Goal: Find specific page/section: Find specific page/section

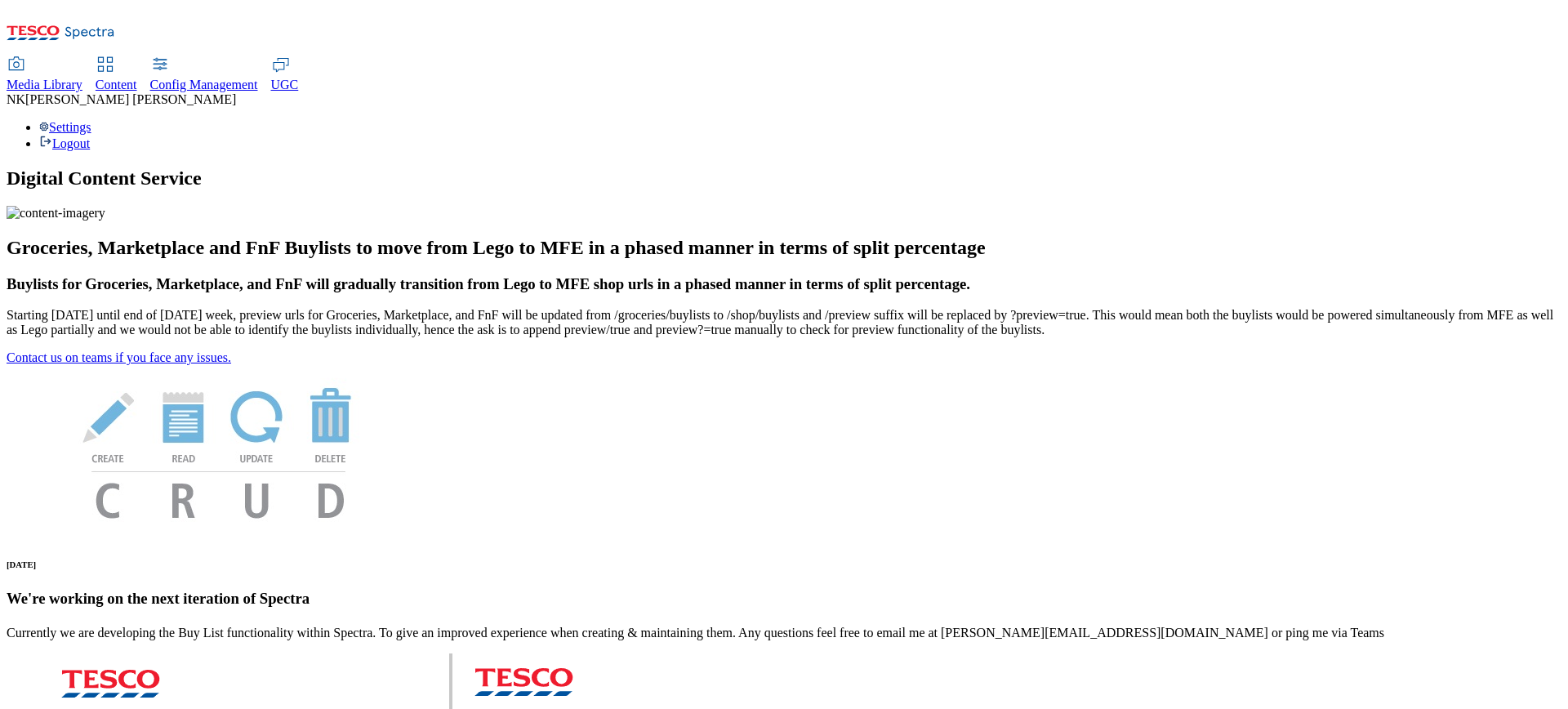
click at [82, 77] on div "Media Library" at bounding box center [44, 85] width 76 height 15
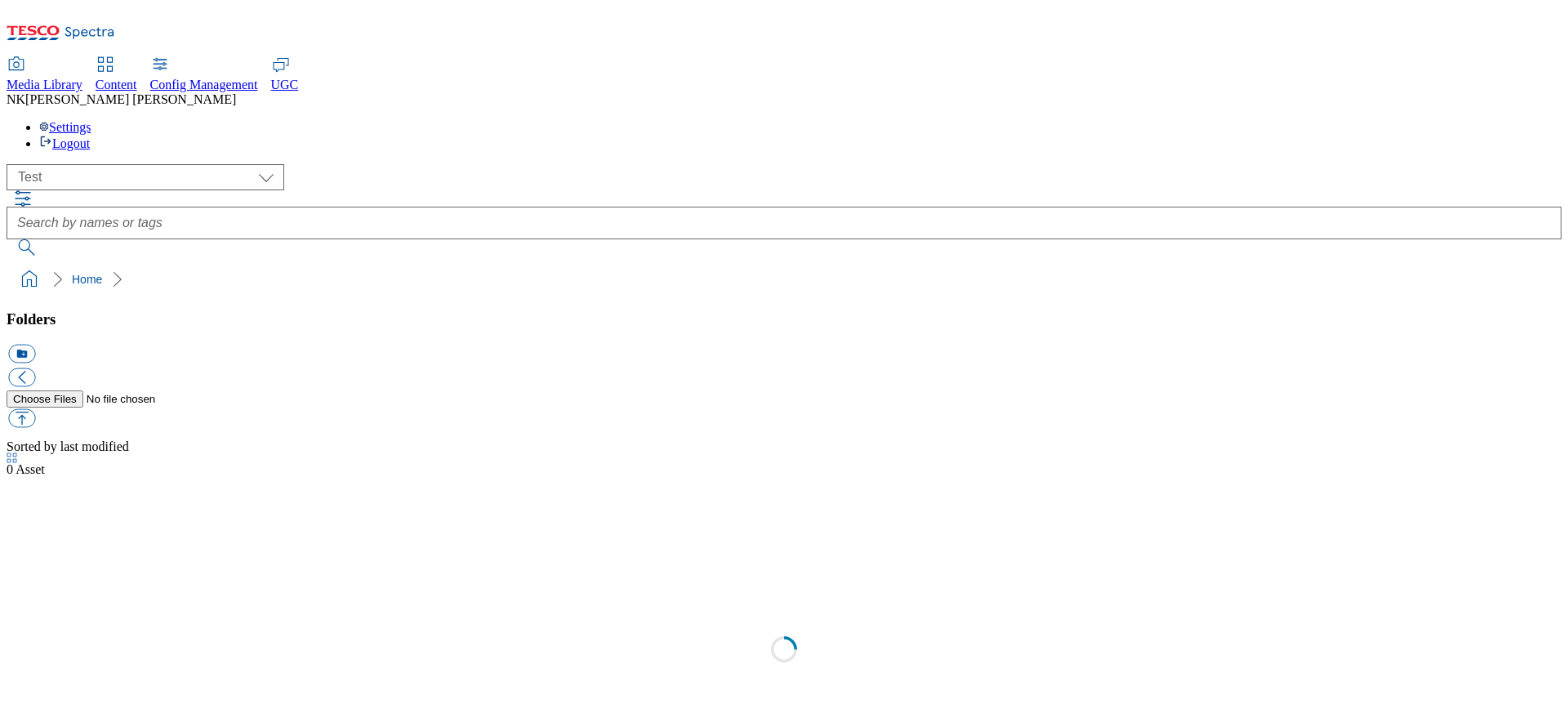
scroll to position [1, 0]
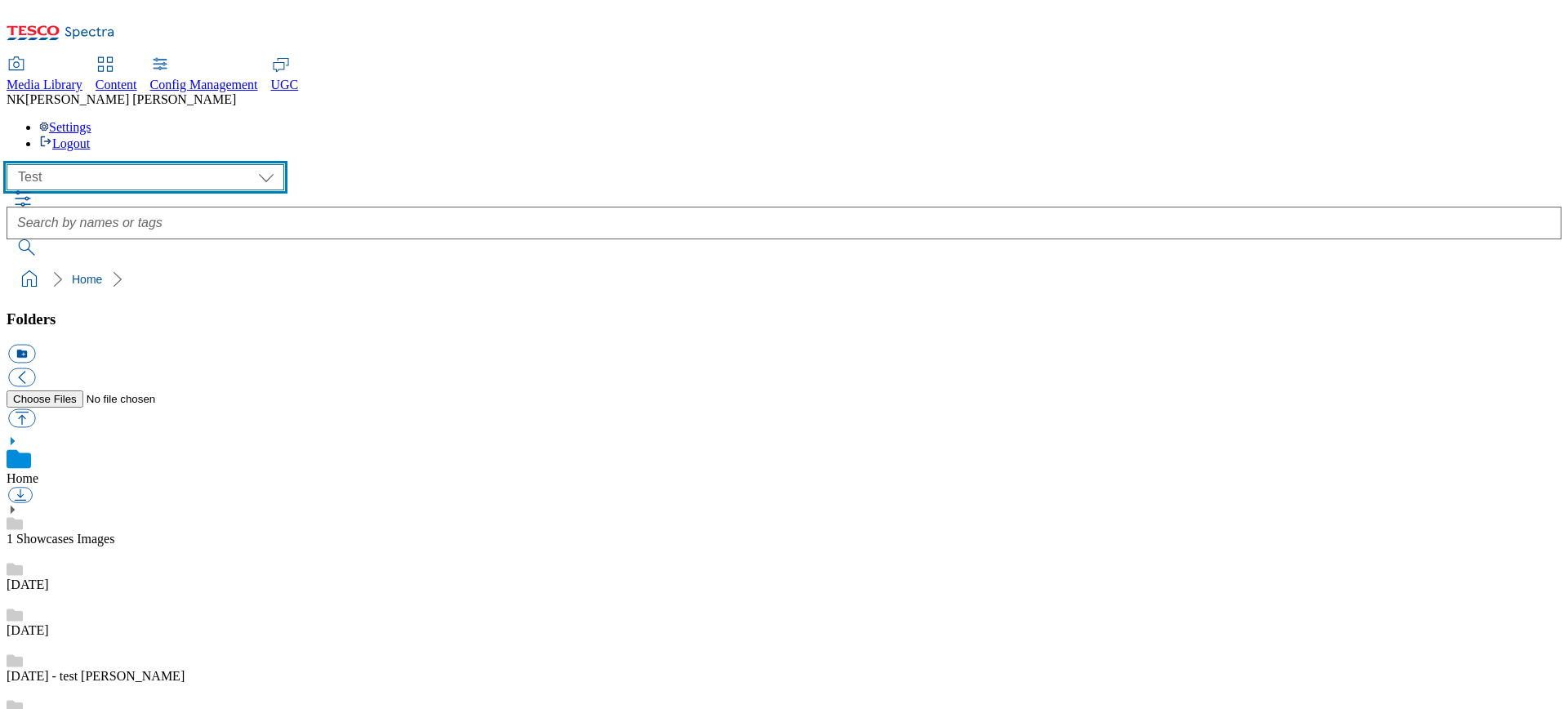
click at [132, 164] on select "All all CE Clubcard Boost UK Clubcard Marketing Clubcard ROI clubcard-boost-uk …" at bounding box center [146, 177] width 278 height 26
click at [12, 164] on select "All all CE Clubcard Boost UK Clubcard Marketing Clubcard ROI clubcard-boost-uk …" at bounding box center [146, 177] width 278 height 26
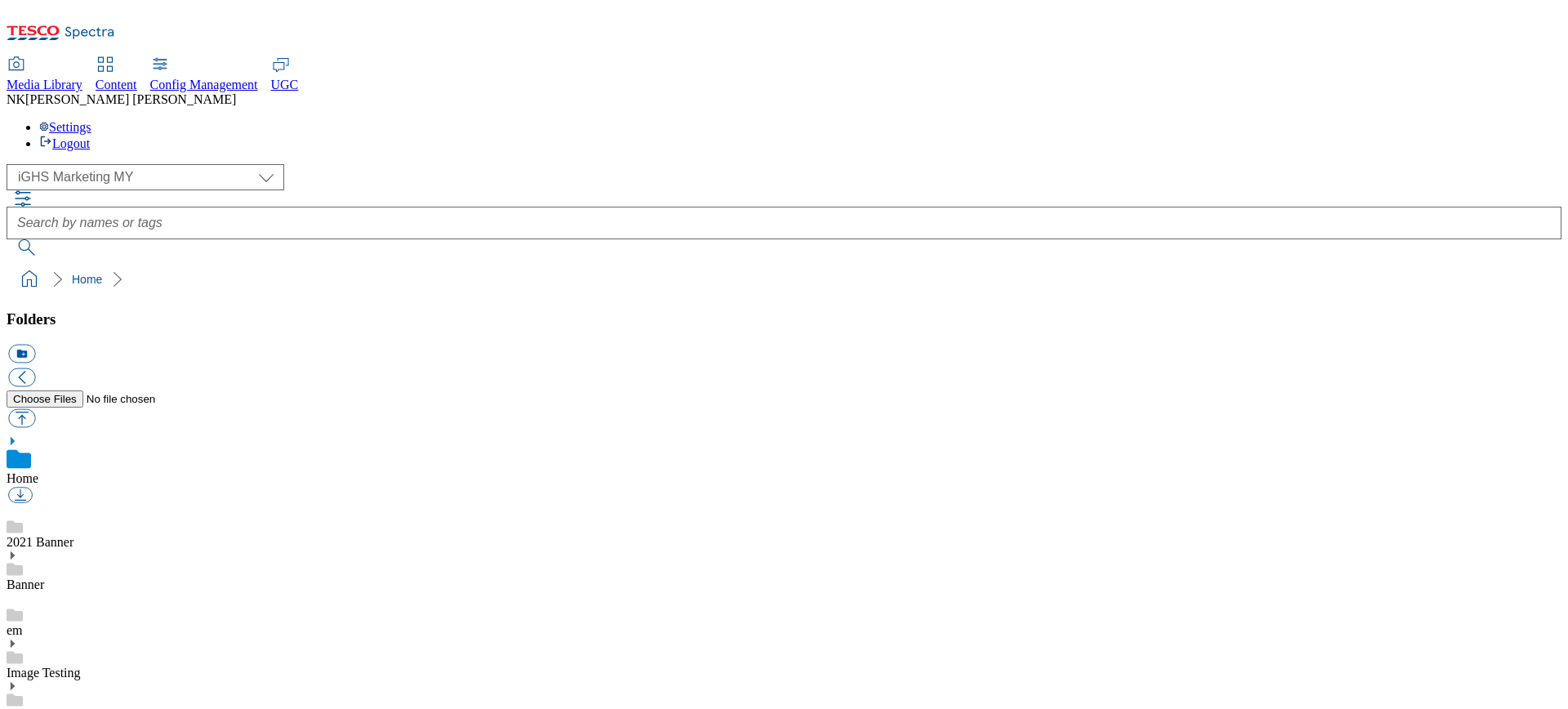
click at [455, 164] on div "( optional ) All all CE Clubcard Boost UK Clubcard Marketing Clubcard ROI clubc…" at bounding box center [784, 177] width 1556 height 26
click at [128, 164] on select "All all CE Clubcard Boost UK Clubcard Marketing Clubcard ROI clubcard-boost-uk …" at bounding box center [146, 177] width 278 height 26
click at [12, 164] on select "All all CE Clubcard Boost UK Clubcard Marketing Clubcard ROI clubcard-boost-uk …" at bounding box center [146, 177] width 278 height 26
click at [334, 164] on div "( optional ) All all CE Clubcard Boost UK Clubcard Marketing Clubcard ROI clubc…" at bounding box center [784, 177] width 1556 height 26
click at [58, 708] on link "IGHS-CZ" at bounding box center [32, 715] width 52 height 14
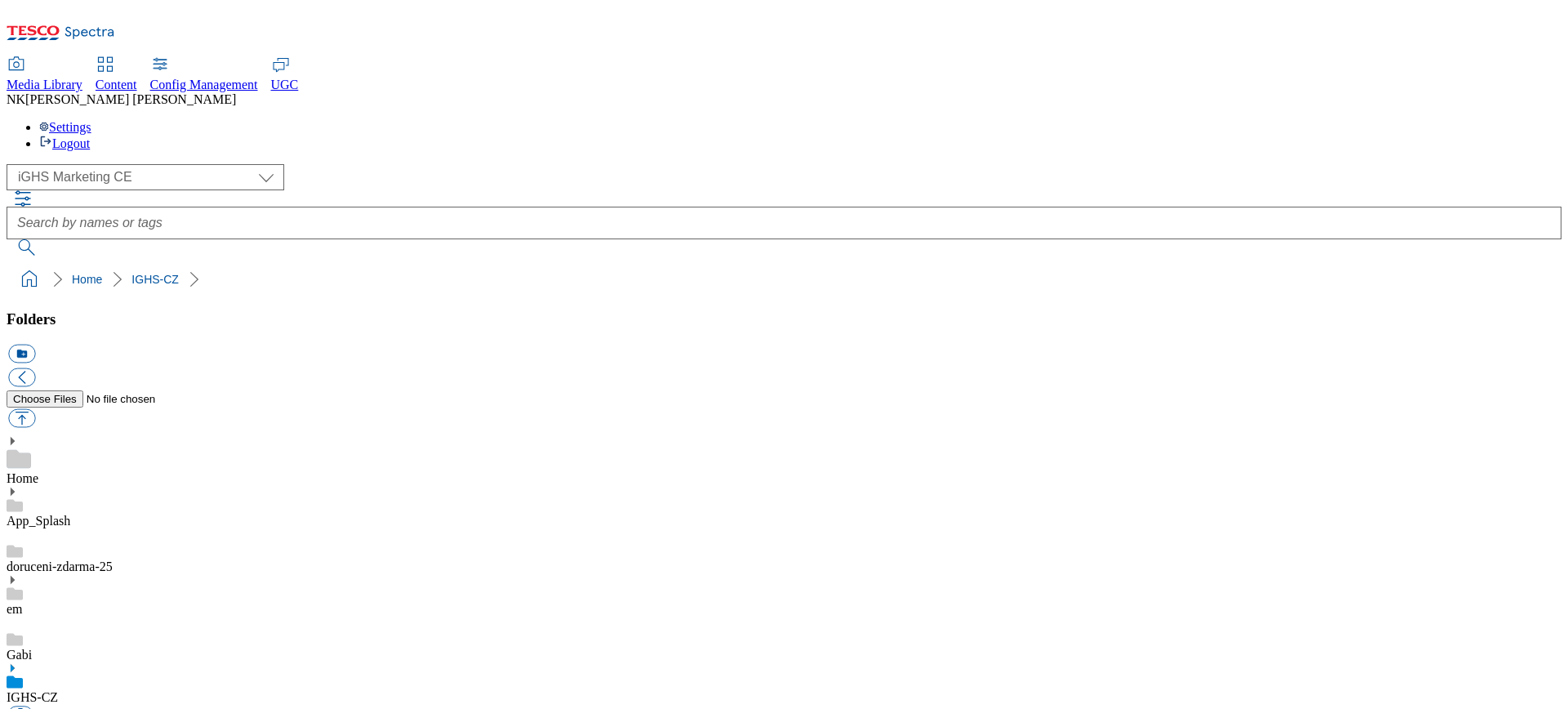
click at [18, 663] on icon at bounding box center [12, 669] width 12 height 12
click at [145, 164] on select "All all CE Clubcard Boost UK Clubcard Marketing Clubcard ROI clubcard-boost-uk …" at bounding box center [146, 177] width 278 height 26
click at [12, 164] on select "All all CE Clubcard Boost UK Clubcard Marketing Clubcard ROI clubcard-boost-uk …" at bounding box center [146, 177] width 278 height 26
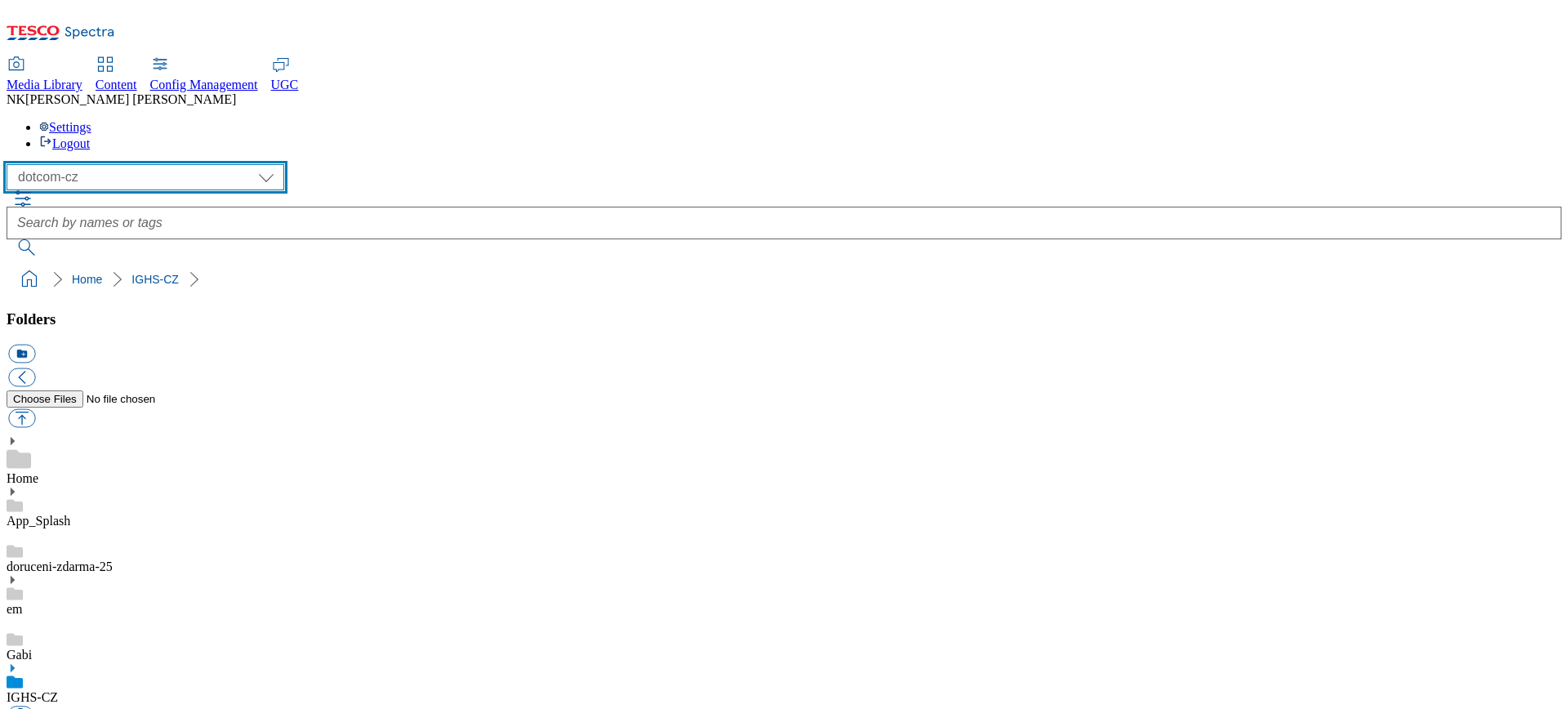
scroll to position [131, 0]
click at [127, 164] on select "All all CE Clubcard Boost UK Clubcard Marketing Clubcard ROI clubcard-boost-uk …" at bounding box center [146, 177] width 278 height 26
click at [12, 164] on select "All all CE Clubcard Boost UK Clubcard Marketing Clubcard ROI clubcard-boost-uk …" at bounding box center [146, 177] width 278 height 26
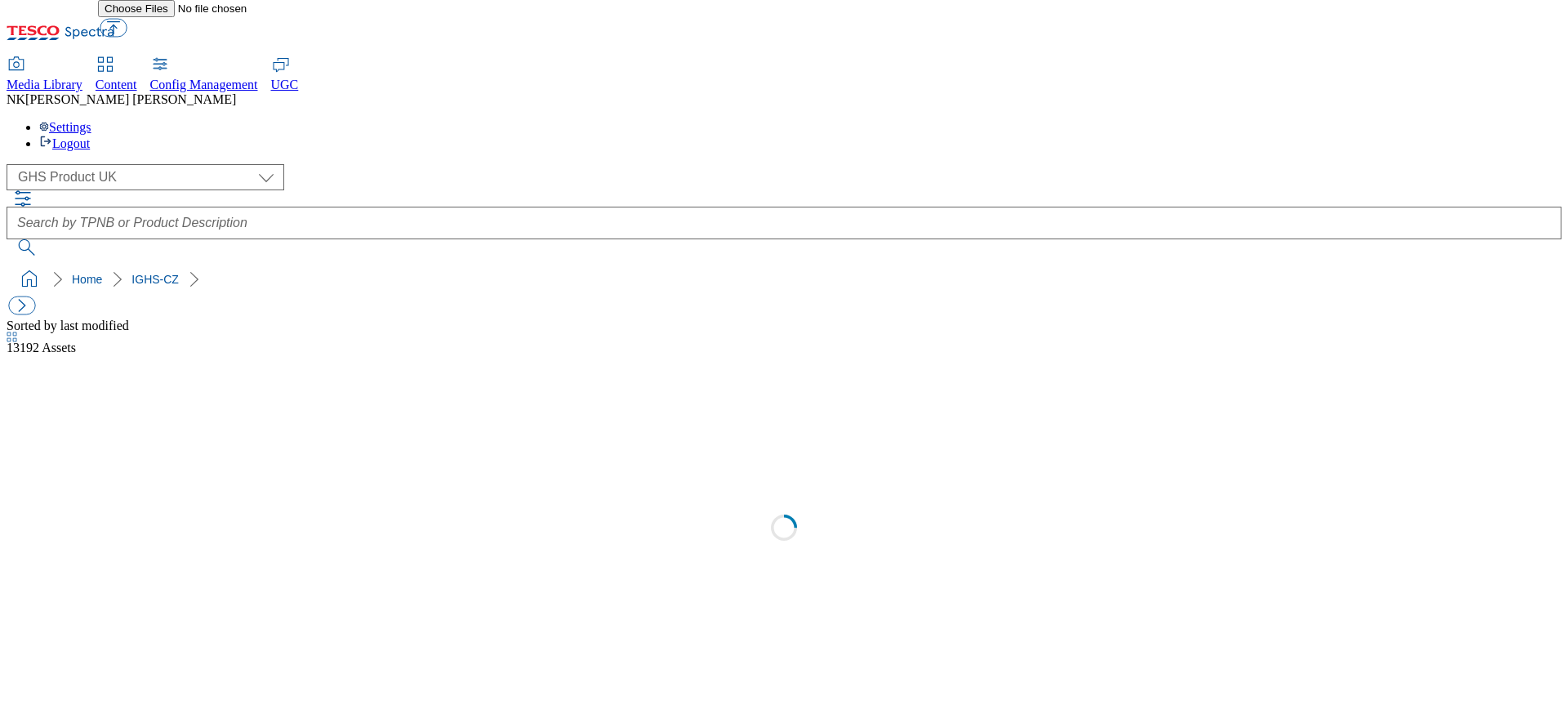
click at [344, 164] on div "( optional ) All all CE Clubcard Boost UK Clubcard Marketing Clubcard ROI clubc…" at bounding box center [784, 177] width 1556 height 26
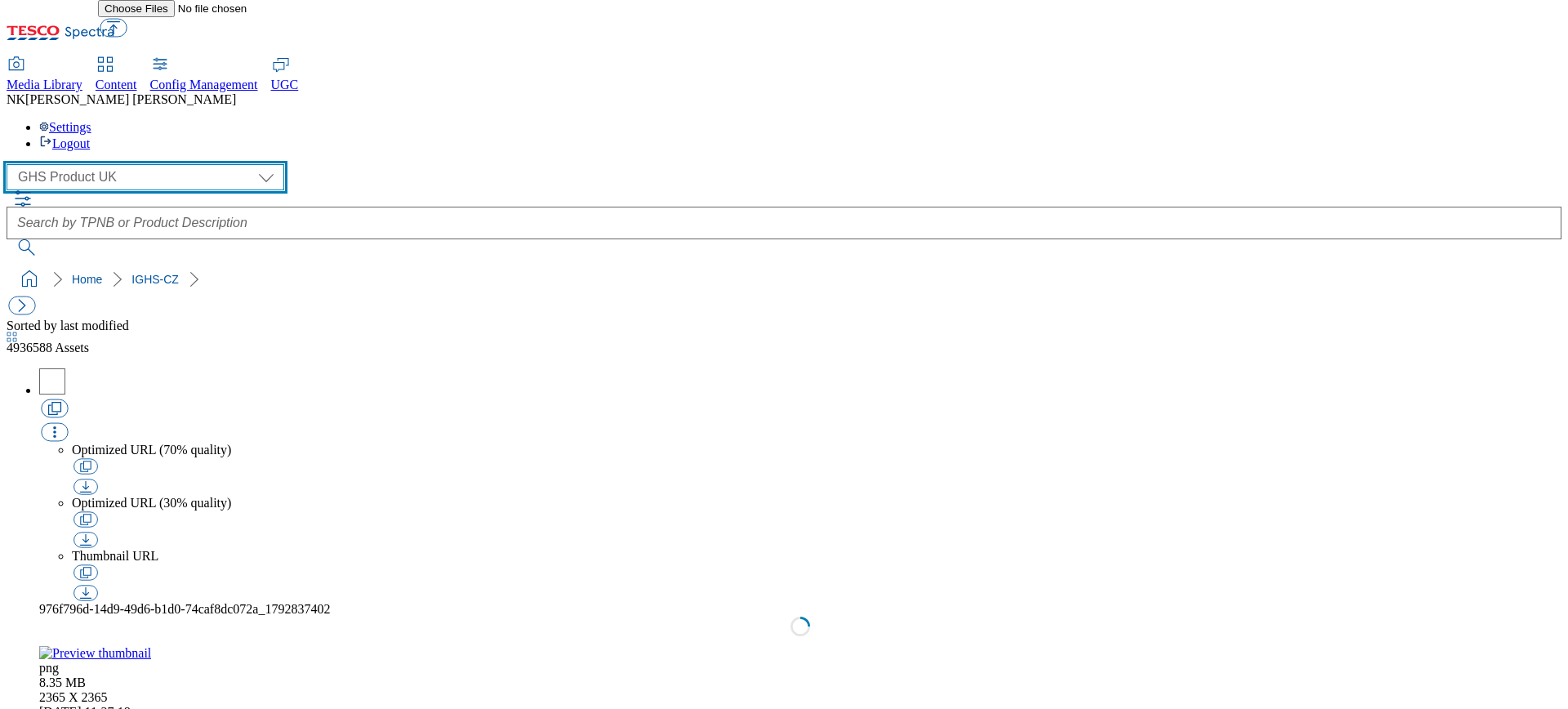
click at [179, 164] on select "All all CE Clubcard Boost UK Clubcard Marketing Clubcard ROI clubcard-boost-uk …" at bounding box center [146, 177] width 278 height 26
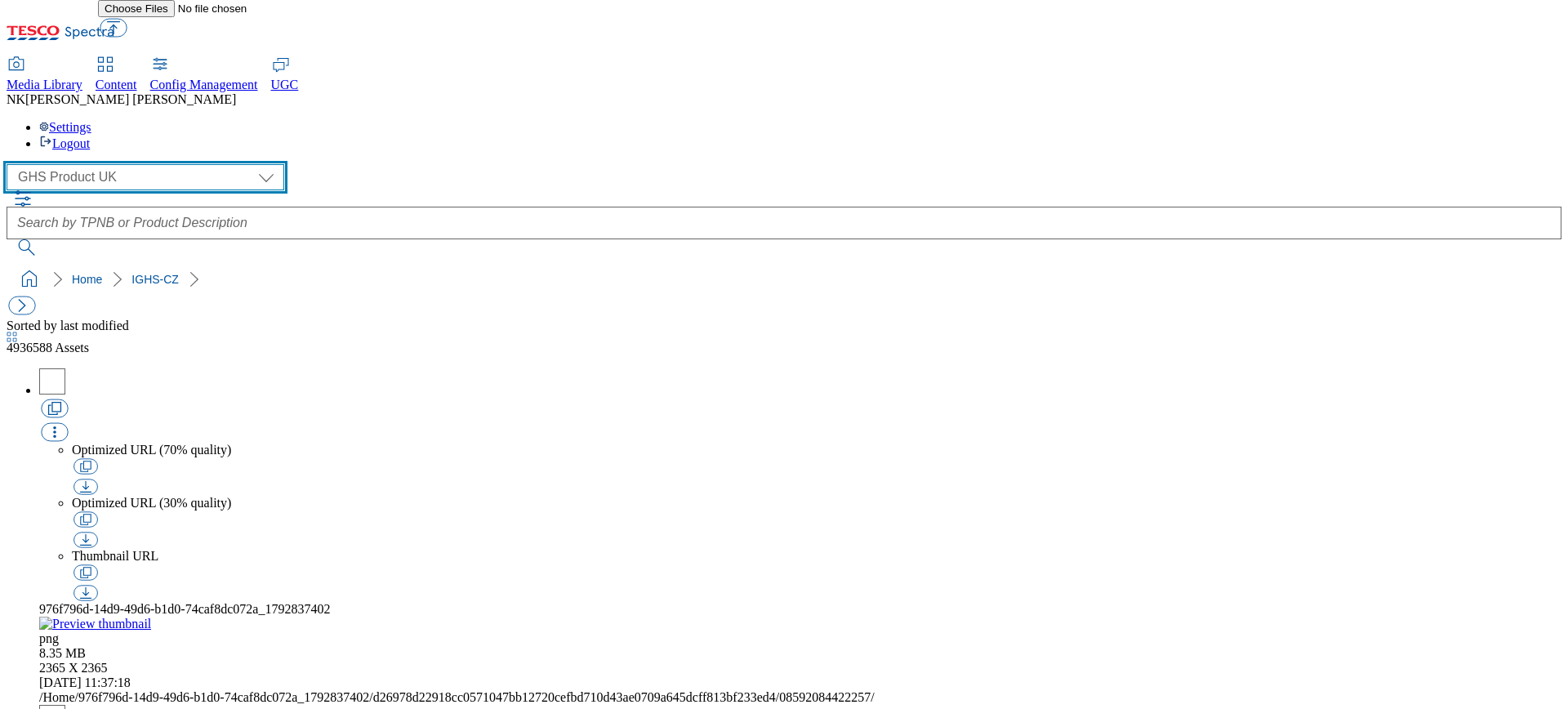
select select "flare-ighs-ce-mktg"
click at [12, 164] on select "All all CE Clubcard Boost UK Clubcard Marketing Clubcard ROI clubcard-boost-uk …" at bounding box center [146, 177] width 278 height 26
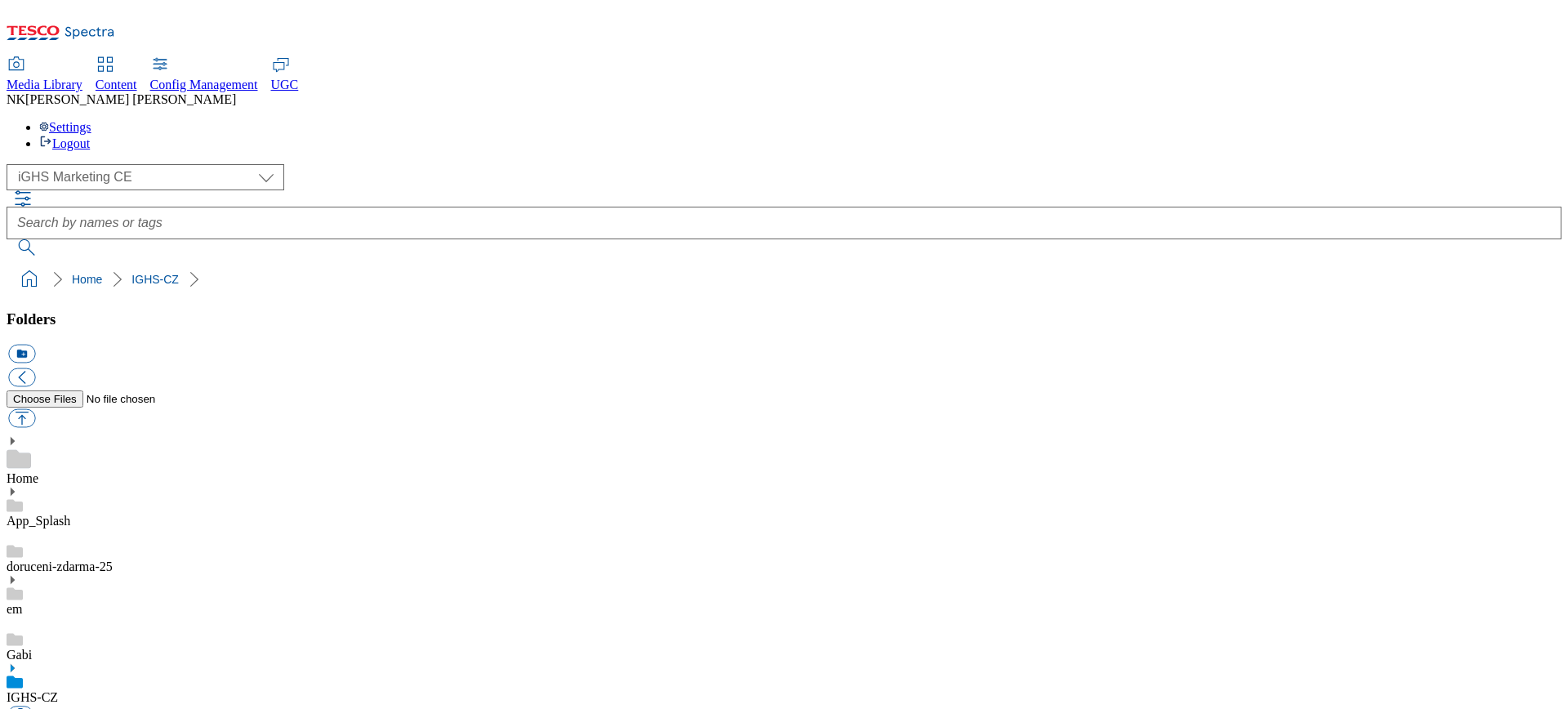
click at [18, 575] on icon at bounding box center [12, 581] width 12 height 12
click at [15, 577] on use at bounding box center [12, 581] width 4 height 8
click at [18, 575] on icon at bounding box center [12, 581] width 12 height 12
click at [61, 708] on link "IGHS-HU" at bounding box center [33, 718] width 54 height 14
click at [426, 264] on ol "Home em IGHS-HU" at bounding box center [789, 279] width 1546 height 31
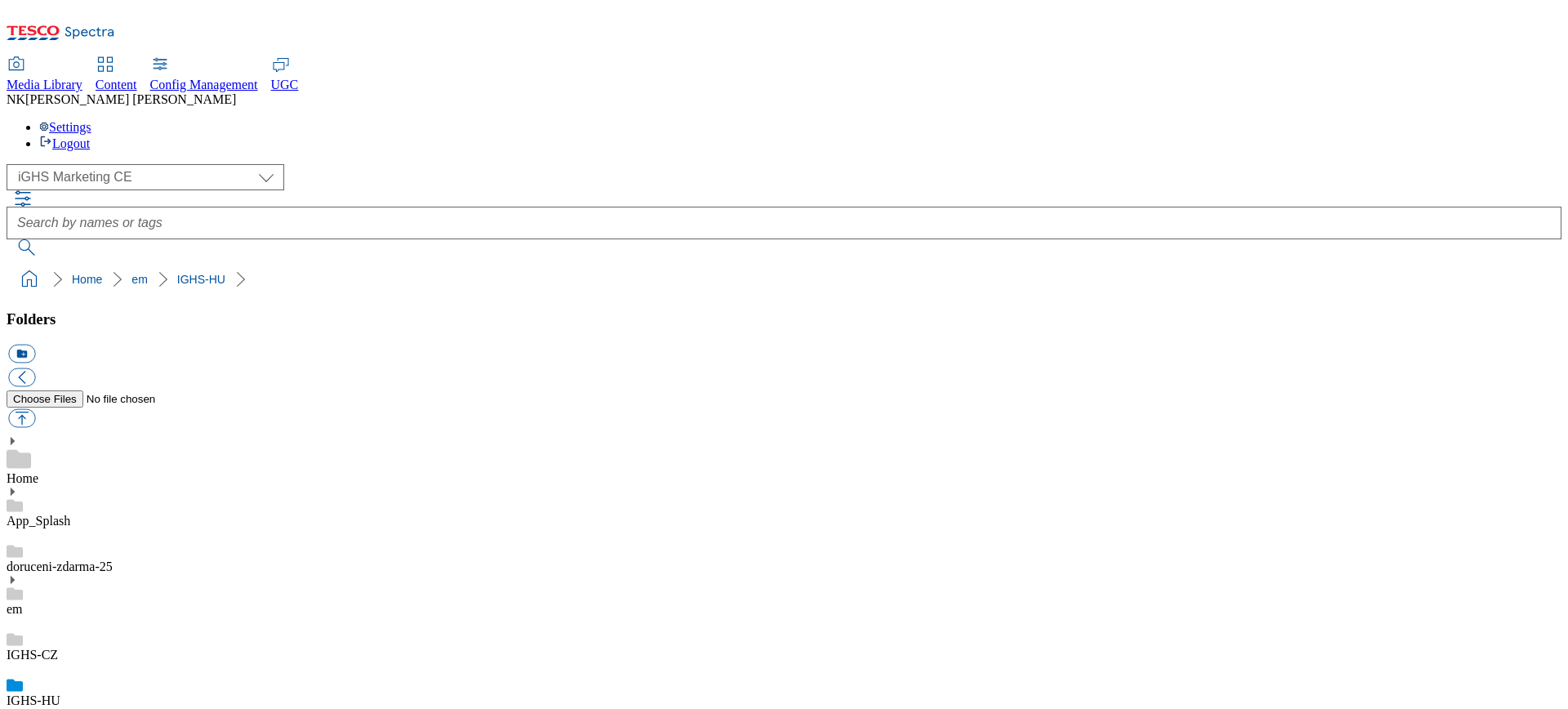
click at [58, 648] on link "IGHS-CZ" at bounding box center [32, 655] width 52 height 14
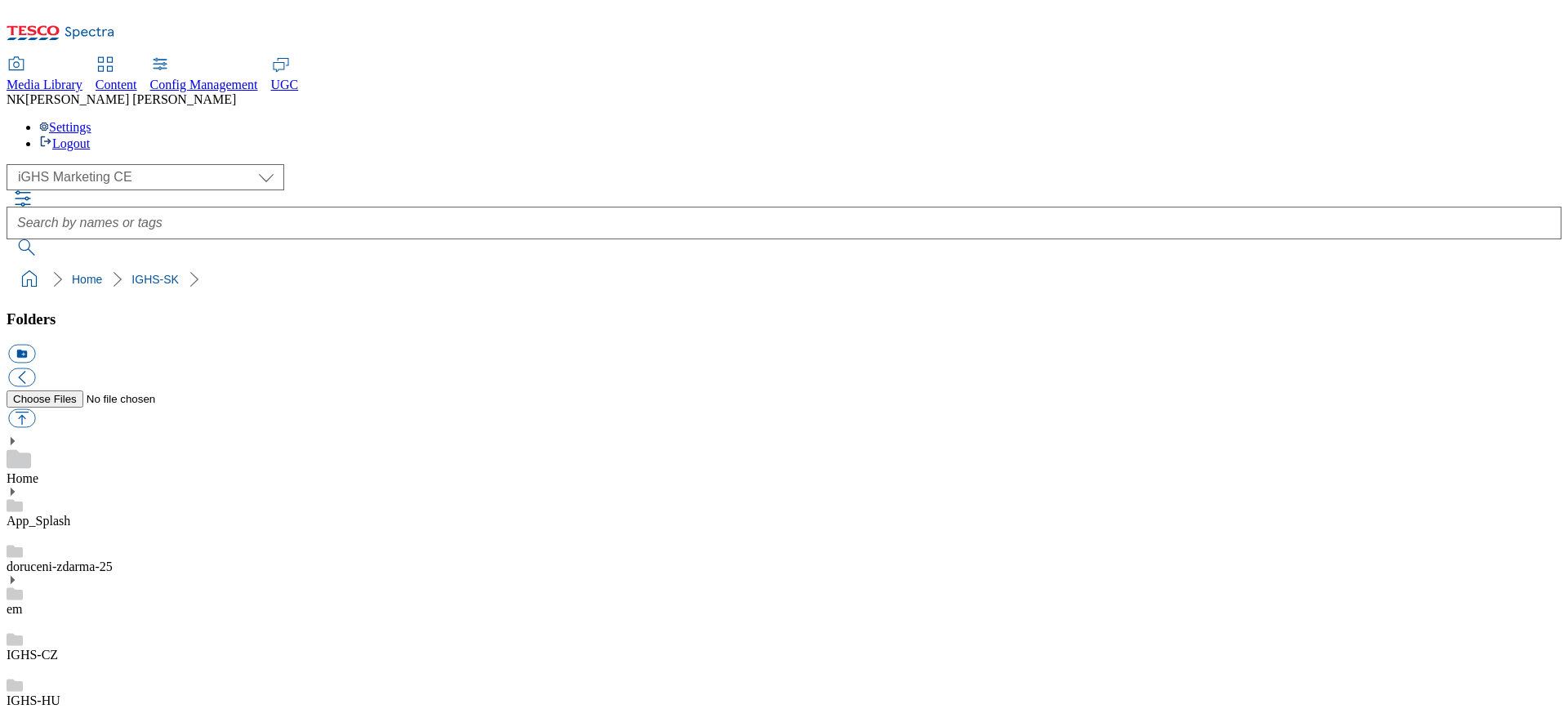
click at [43, 487] on div "App_Splash" at bounding box center [784, 507] width 1556 height 42
click at [18, 487] on icon at bounding box center [12, 492] width 12 height 12
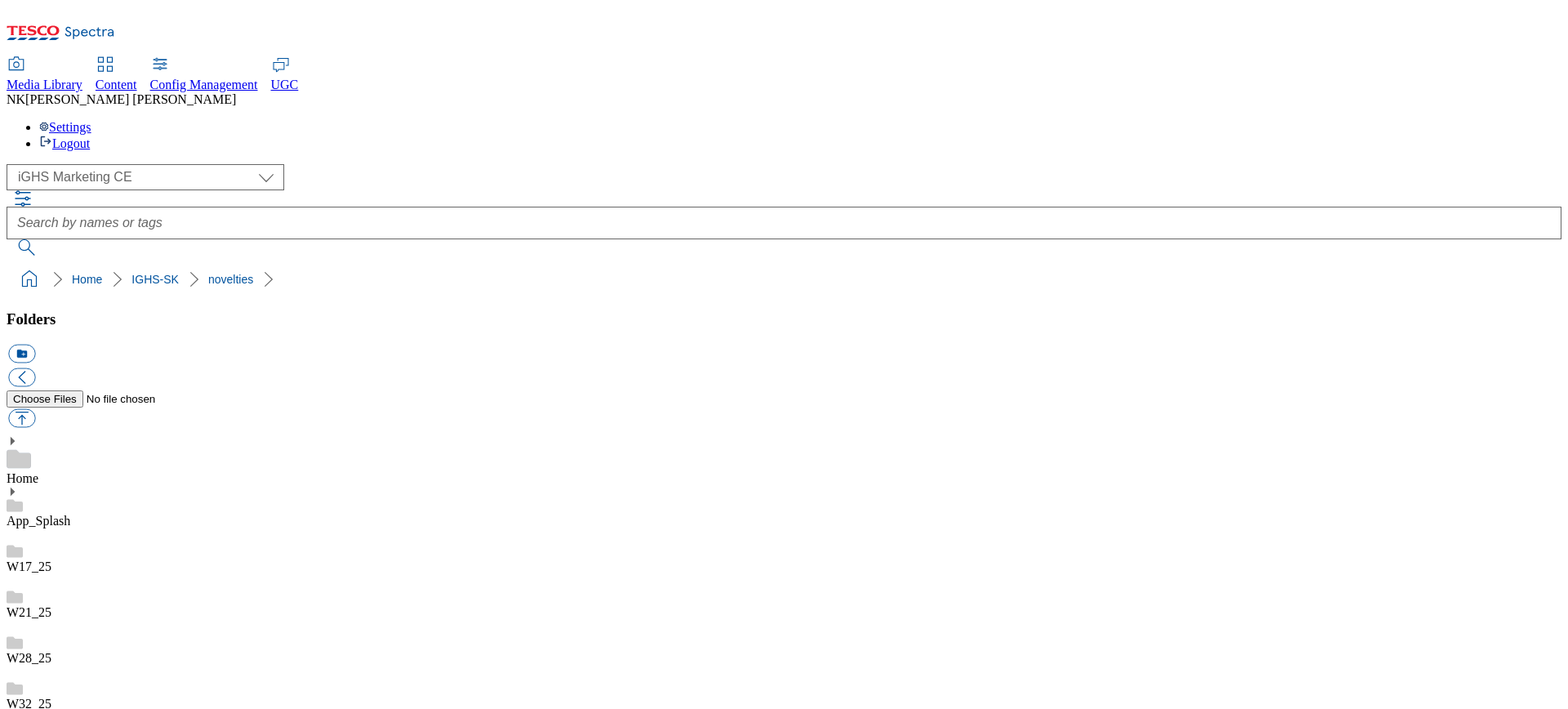
click at [468, 164] on div "( optional ) All all CE Clubcard Boost UK Clubcard Marketing Clubcard ROI clubc…" at bounding box center [784, 229] width 1556 height 131
click at [394, 164] on div "( optional ) All all CE Clubcard Boost UK Clubcard Marketing Clubcard ROI clubc…" at bounding box center [784, 177] width 1556 height 26
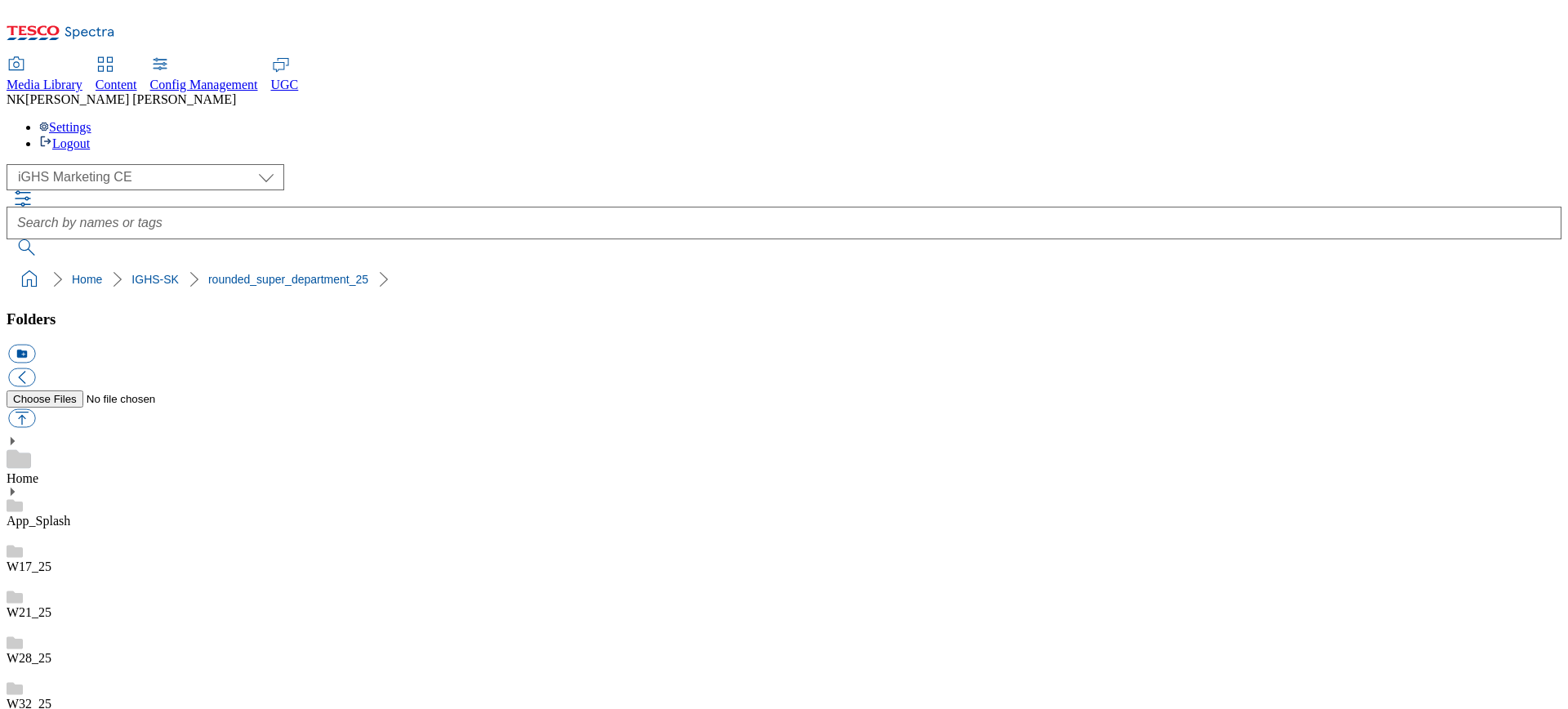
click at [472, 164] on div "( optional ) All all CE Clubcard Boost UK Clubcard Marketing Clubcard ROI clubc…" at bounding box center [784, 229] width 1556 height 131
click at [156, 164] on select "All all CE Clubcard Boost UK Clubcard Marketing Clubcard ROI clubcard-boost-uk …" at bounding box center [146, 177] width 278 height 26
click at [12, 164] on select "All all CE Clubcard Boost UK Clubcard Marketing Clubcard ROI clubcard-boost-uk …" at bounding box center [146, 177] width 278 height 26
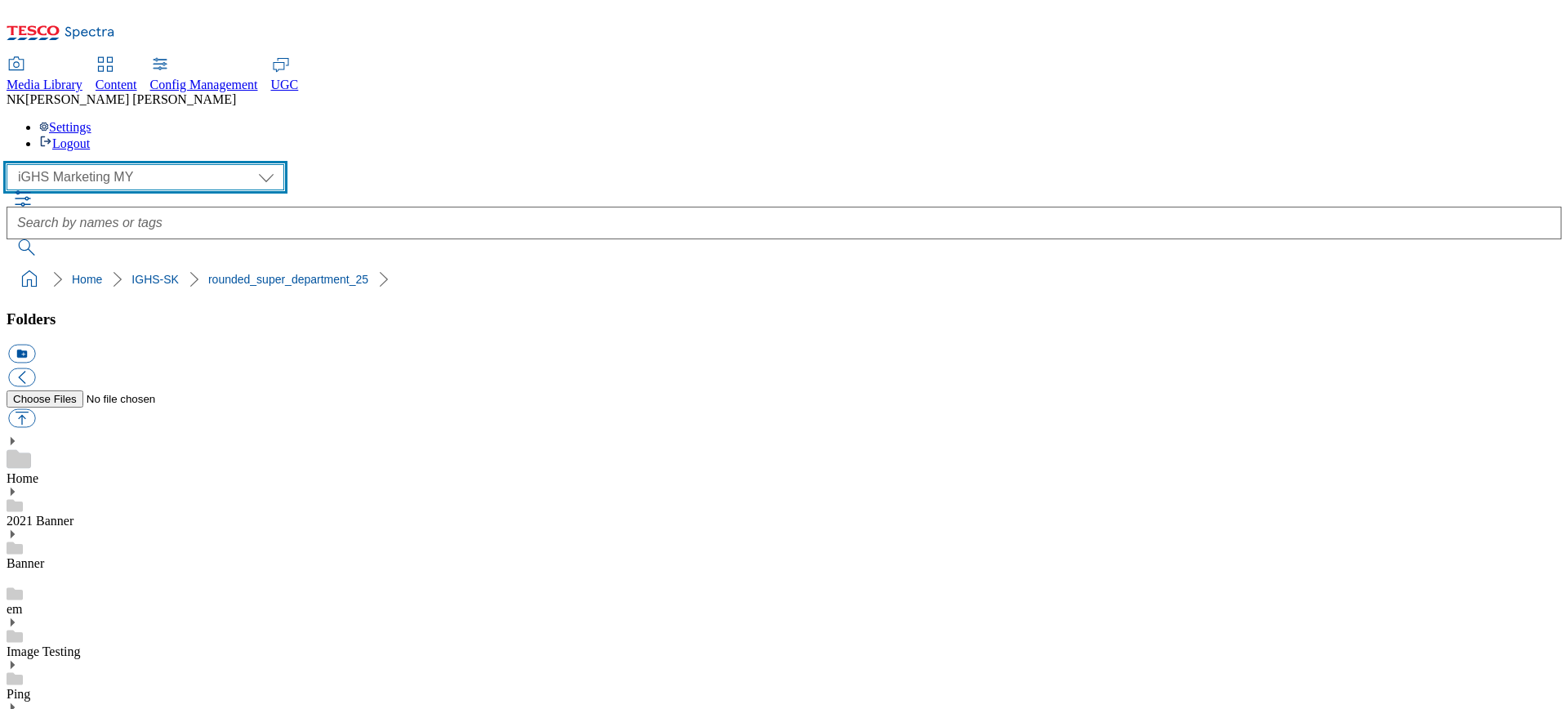
click at [142, 164] on select "All all CE Clubcard Boost UK Clubcard Marketing Clubcard ROI clubcard-boost-uk …" at bounding box center [146, 177] width 278 height 26
select select "flare-ighs-ce-mktg"
click at [12, 164] on select "All all CE Clubcard Boost UK Clubcard Marketing Clubcard ROI clubcard-boost-uk …" at bounding box center [146, 177] width 278 height 26
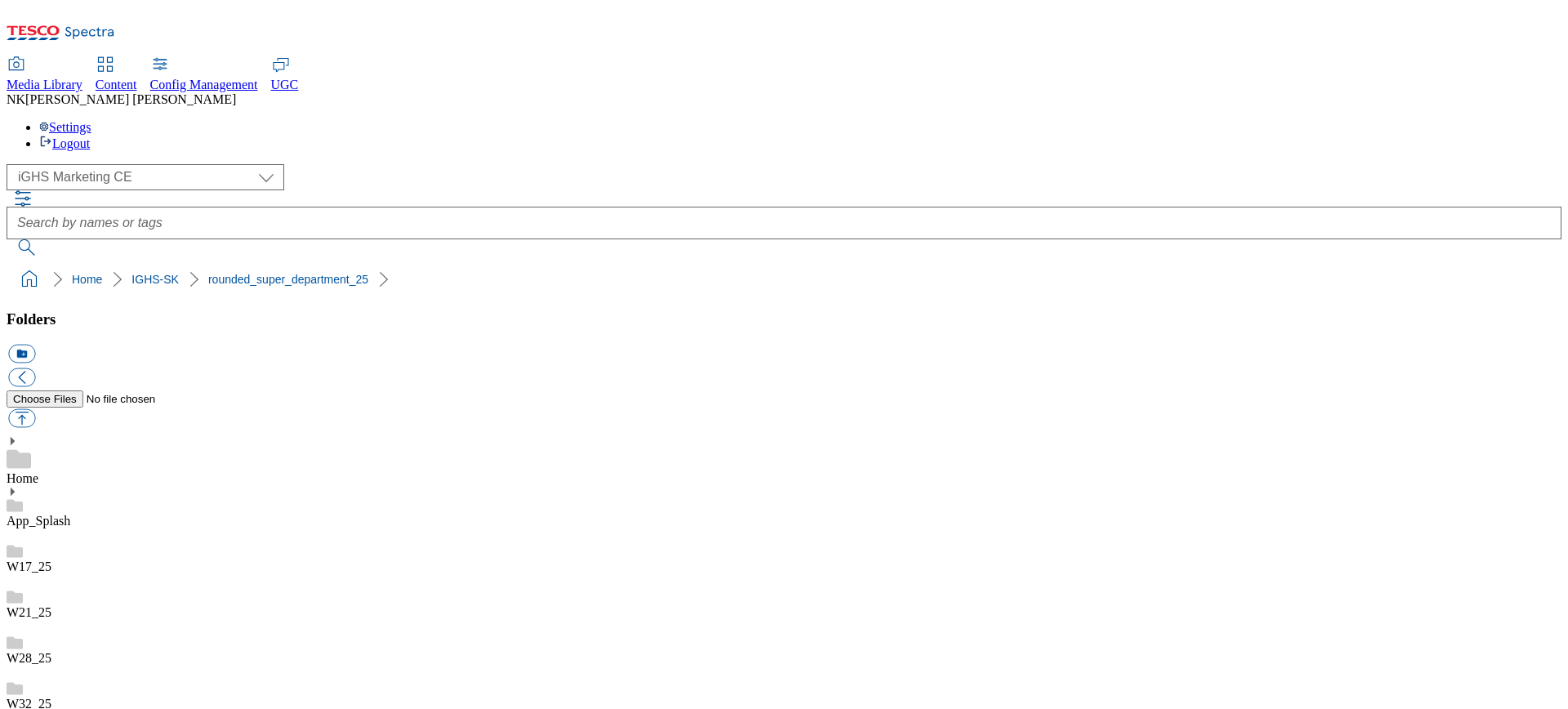
click at [82, 77] on span "Media Library" at bounding box center [44, 84] width 76 height 14
